Goal: Task Accomplishment & Management: Complete application form

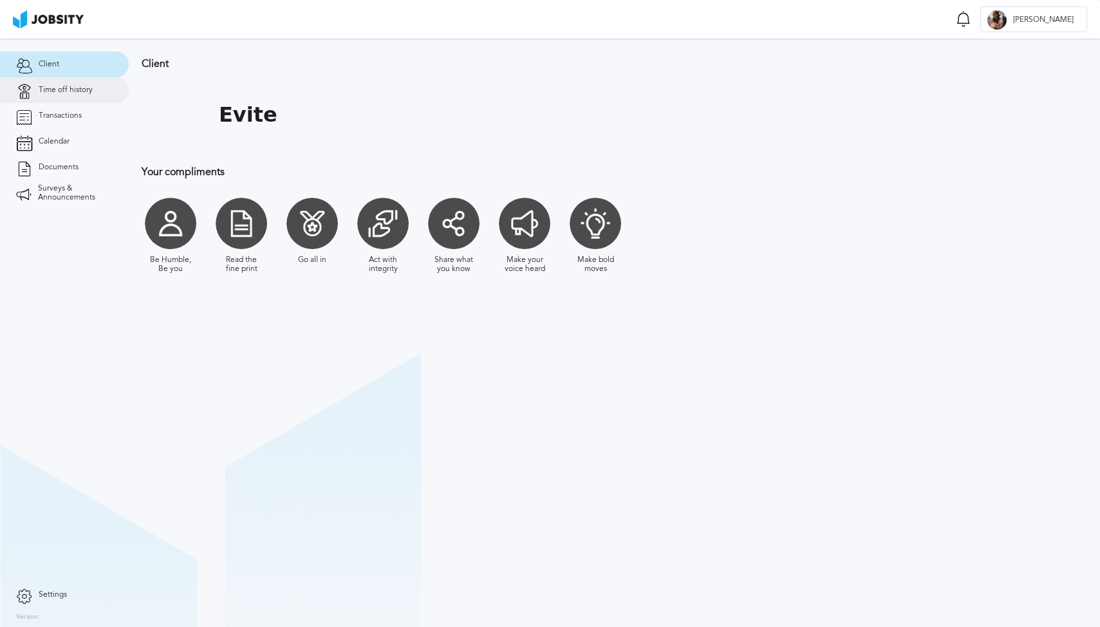
click at [82, 94] on span "Time off history" at bounding box center [66, 90] width 54 height 9
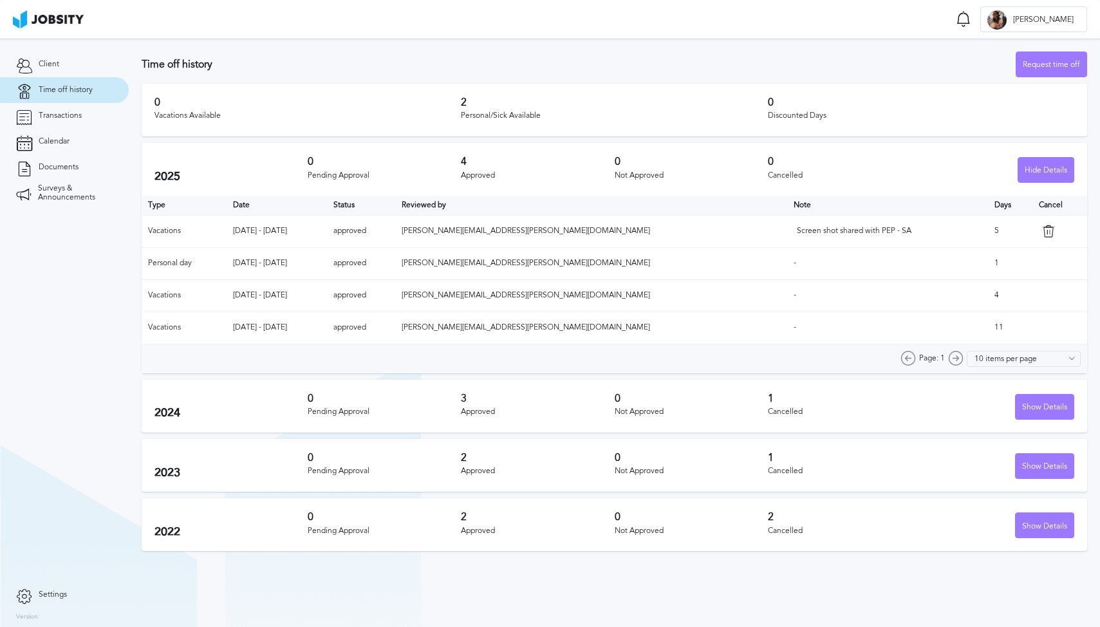
click at [963, 360] on div "Page: 1" at bounding box center [931, 358] width 63 height 15
click at [1043, 69] on div "Request time off" at bounding box center [1051, 65] width 70 height 26
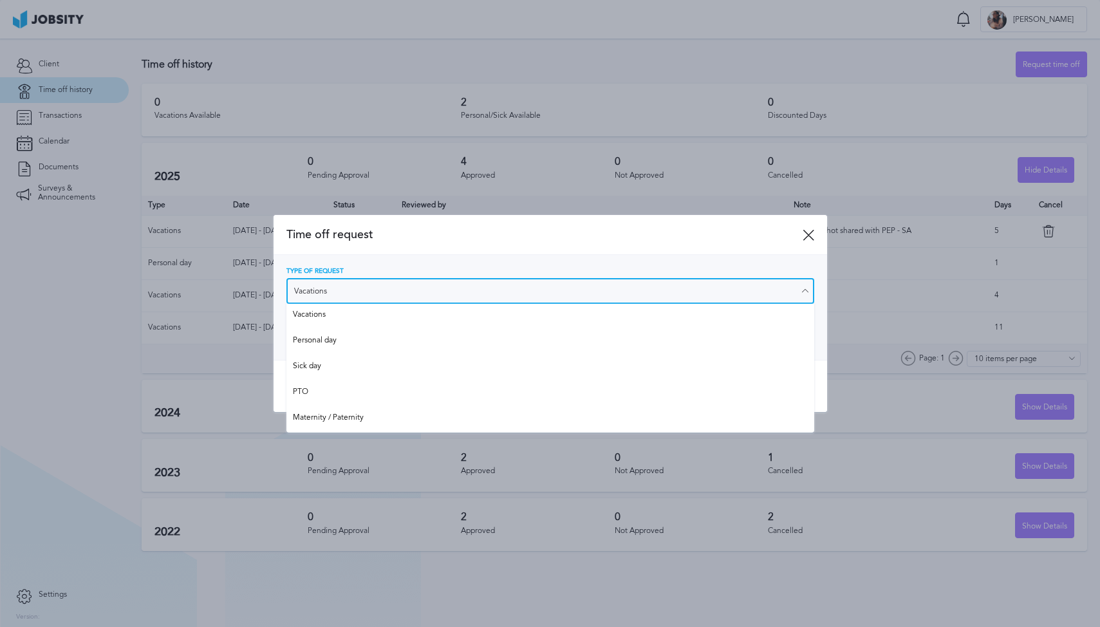
click at [468, 298] on input "Vacations" at bounding box center [550, 291] width 528 height 26
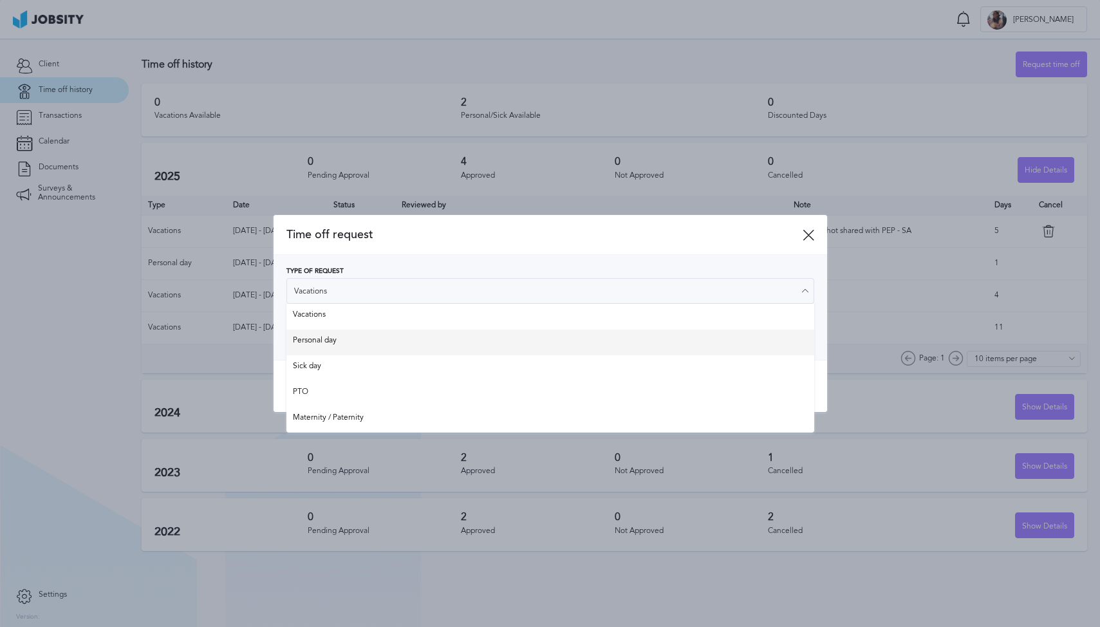
type input "Personal day"
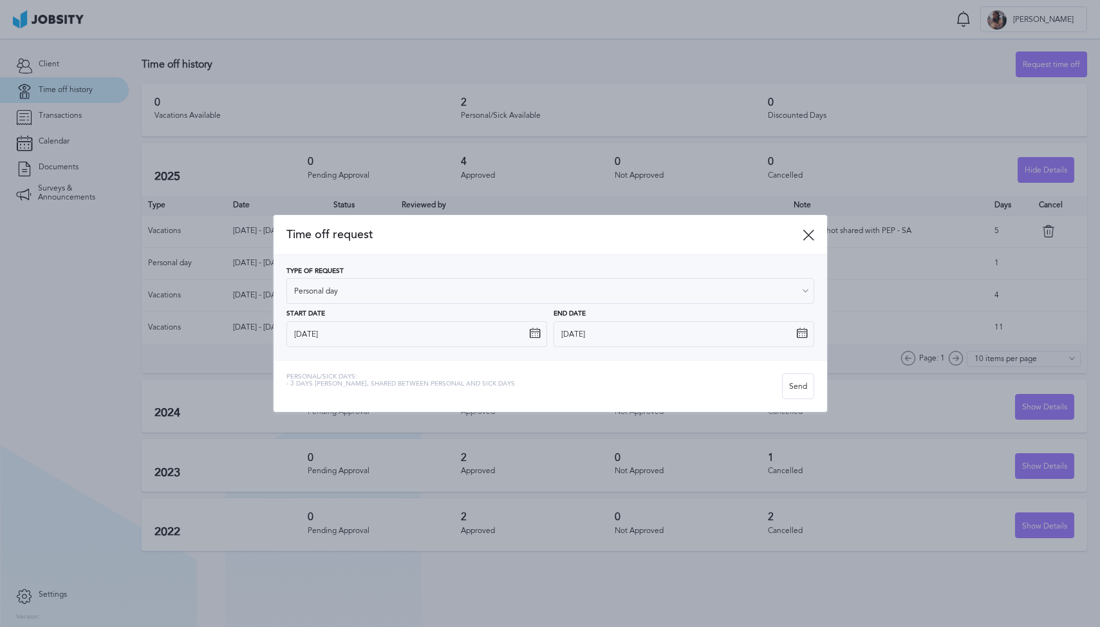
click at [379, 344] on div "Type of Request Personal day Vacations Personal day Sick day PTO Maternity / Pa…" at bounding box center [550, 307] width 528 height 79
click at [497, 338] on input "[DATE]" at bounding box center [416, 334] width 261 height 26
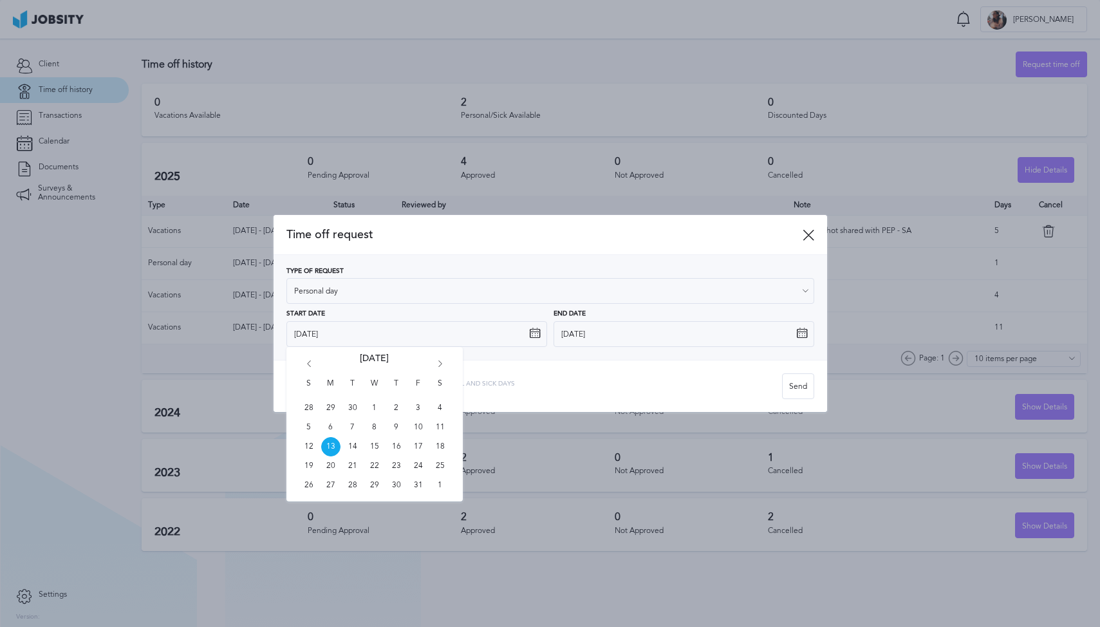
click at [441, 364] on icon "Go forward 1 month" at bounding box center [440, 366] width 12 height 12
click at [415, 467] on span "21" at bounding box center [418, 465] width 19 height 19
type input "[DATE]"
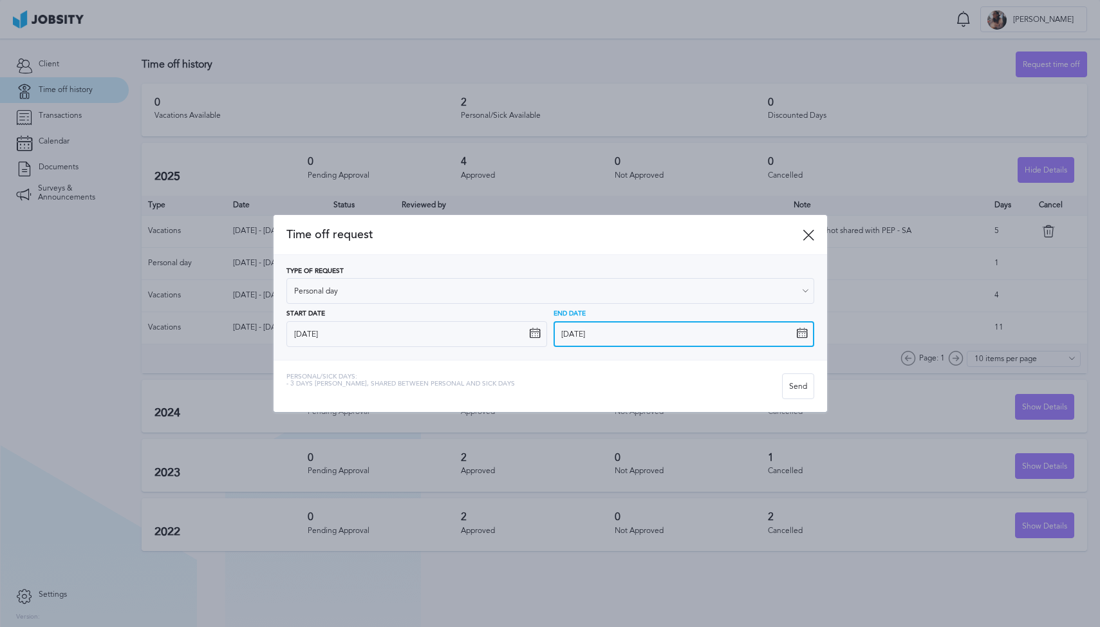
click at [635, 335] on input "[DATE]" at bounding box center [683, 334] width 261 height 26
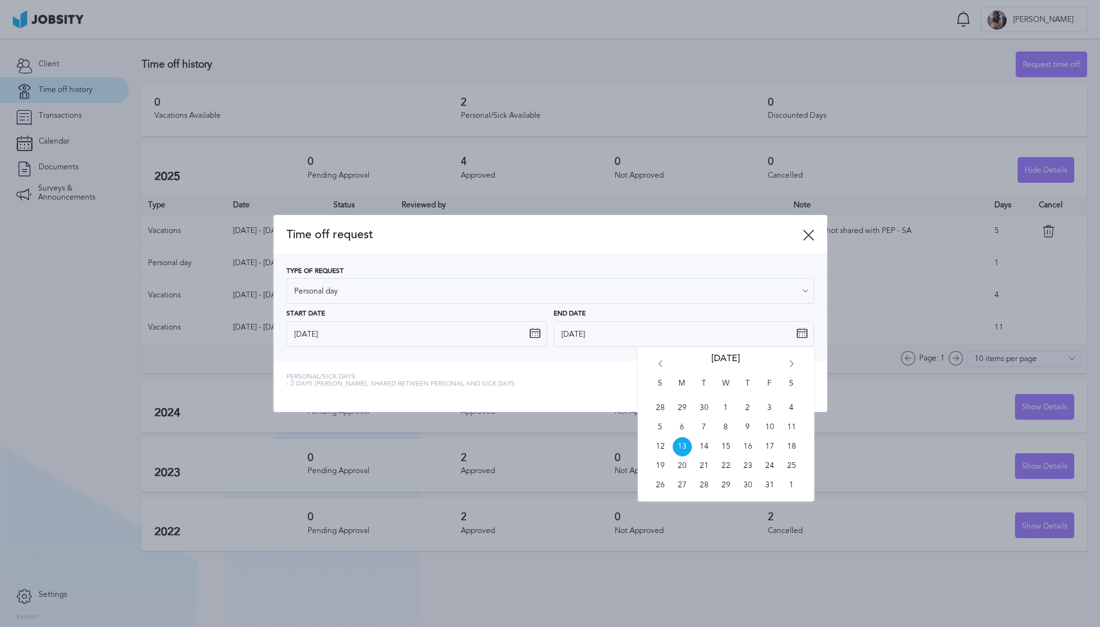
click at [789, 364] on icon "Go forward 1 month" at bounding box center [792, 366] width 12 height 12
click at [771, 468] on span "21" at bounding box center [769, 465] width 19 height 19
type input "[DATE]"
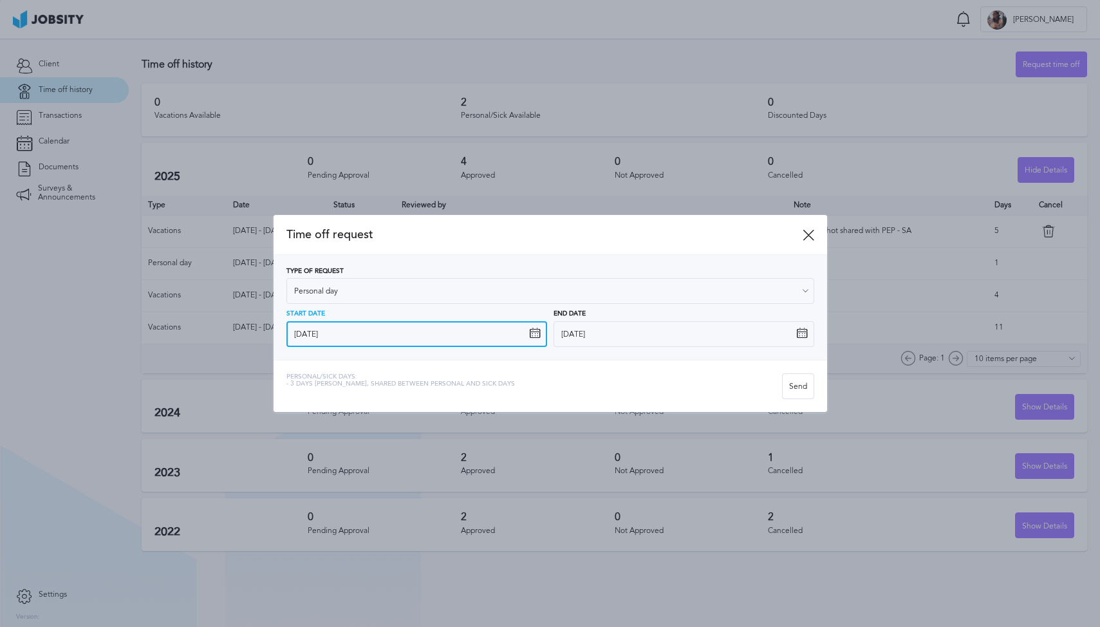
click at [448, 335] on input "[DATE]" at bounding box center [416, 334] width 261 height 26
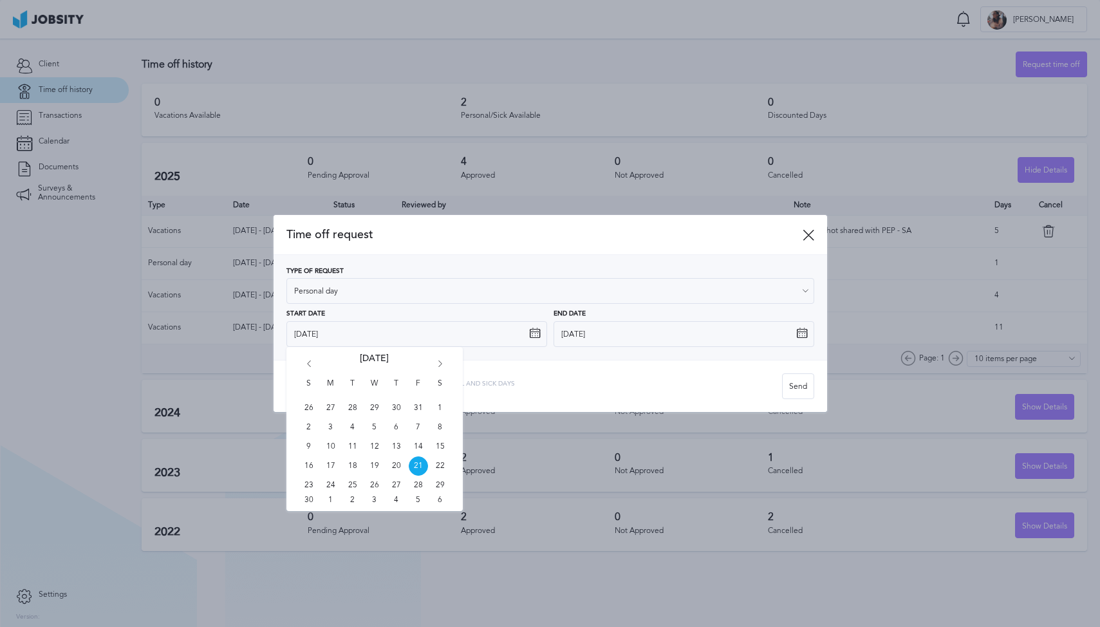
click at [610, 383] on div "Personal/Sick days: - 3 days [PERSON_NAME], shared between personal and sick da…" at bounding box center [533, 386] width 495 height 26
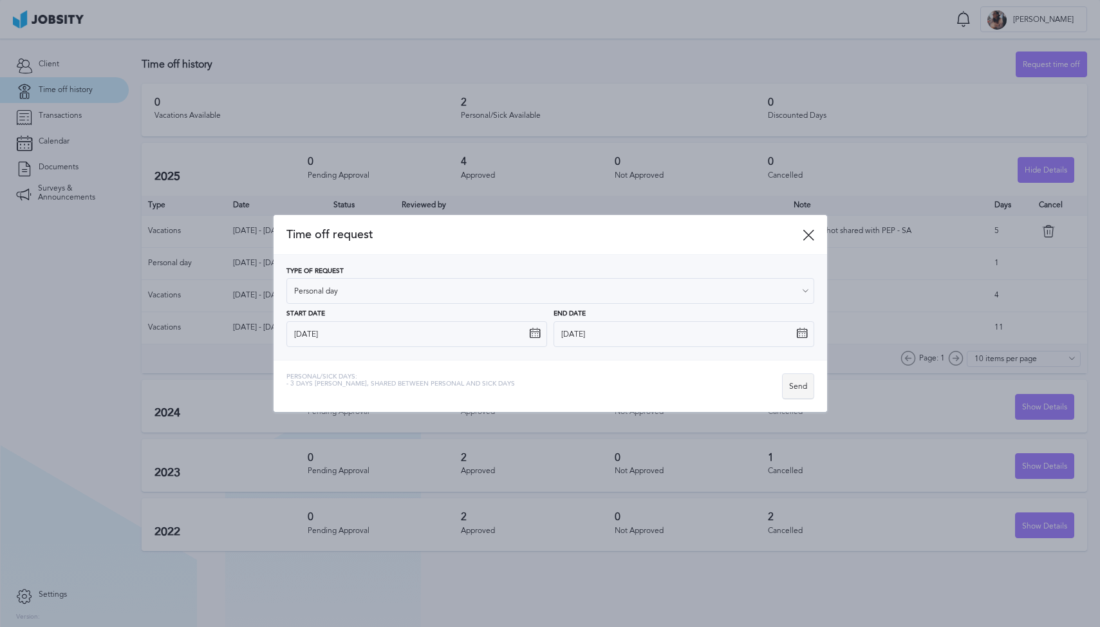
click at [793, 389] on div "Send" at bounding box center [797, 387] width 31 height 26
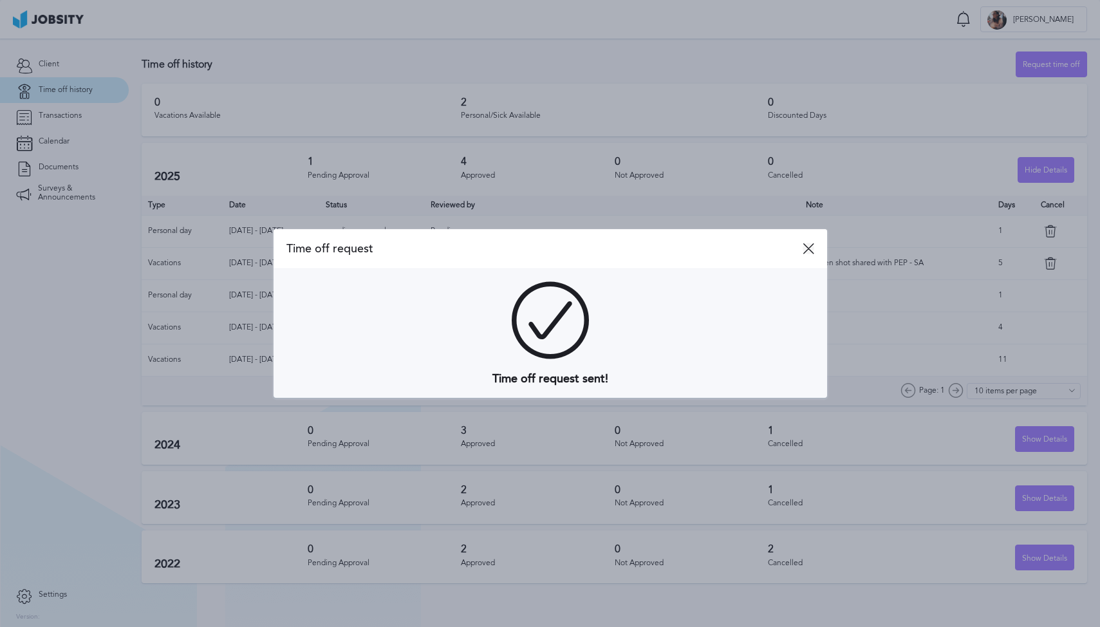
click at [811, 250] on icon at bounding box center [808, 249] width 12 height 12
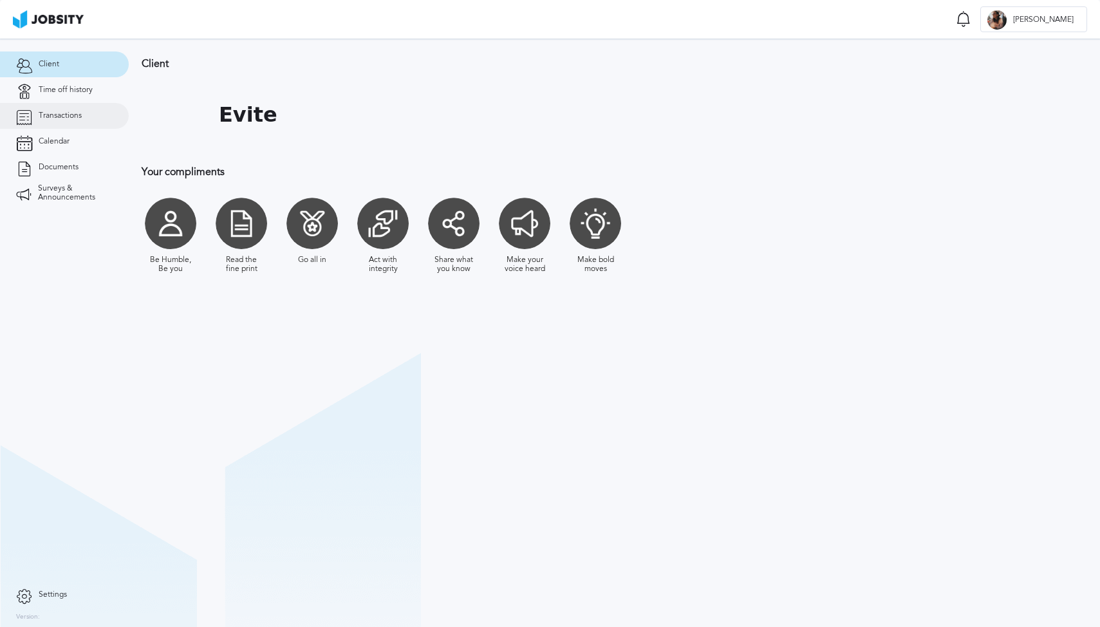
click at [59, 117] on span "Transactions" at bounding box center [60, 115] width 43 height 9
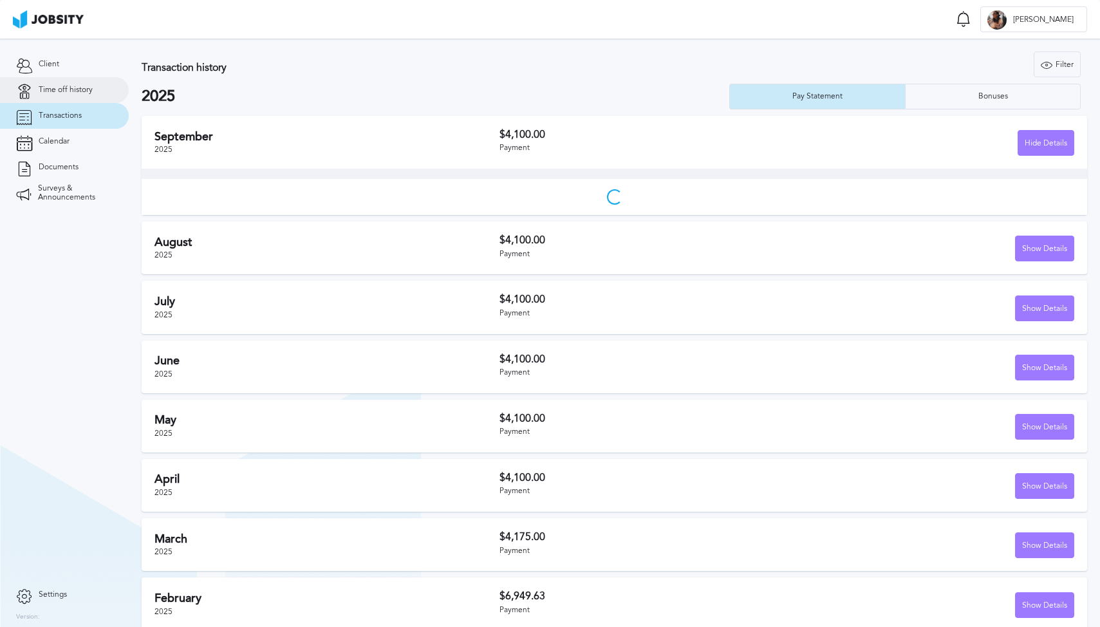
click at [78, 90] on span "Time off history" at bounding box center [66, 90] width 54 height 9
